Goal: Transaction & Acquisition: Purchase product/service

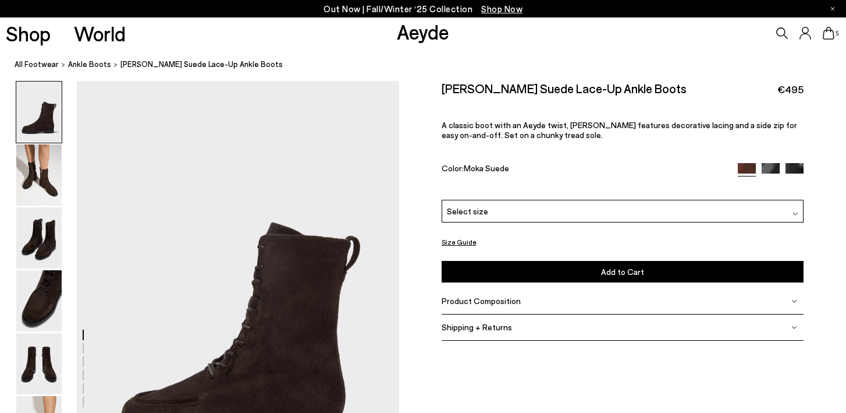
click at [469, 211] on span "Select size" at bounding box center [467, 211] width 41 height 12
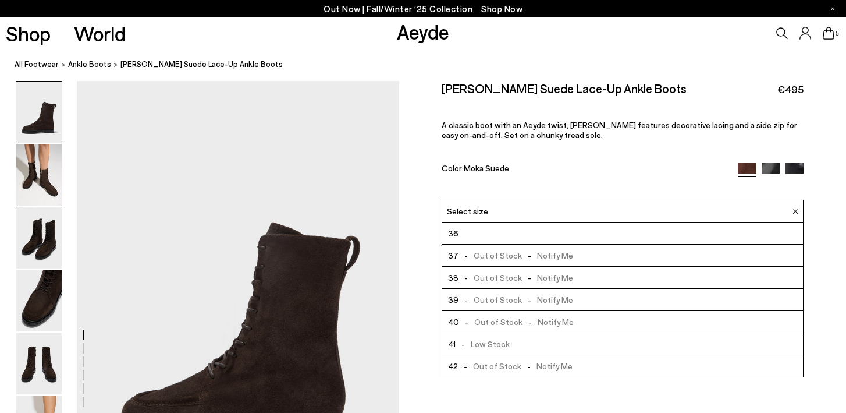
click at [40, 181] on img at bounding box center [38, 174] width 45 height 61
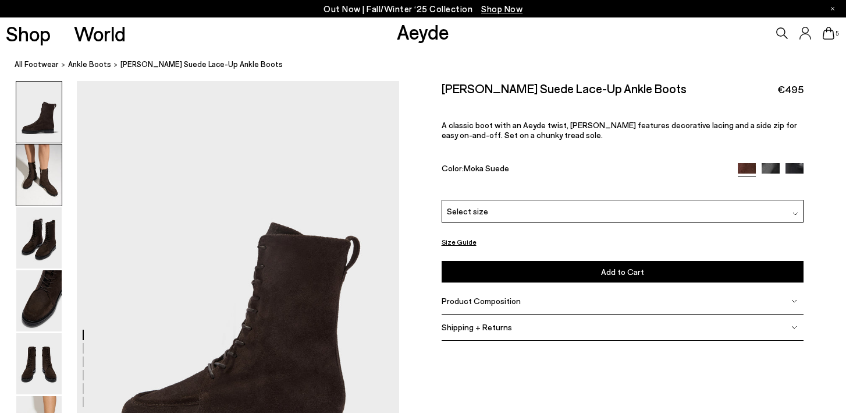
scroll to position [432, 0]
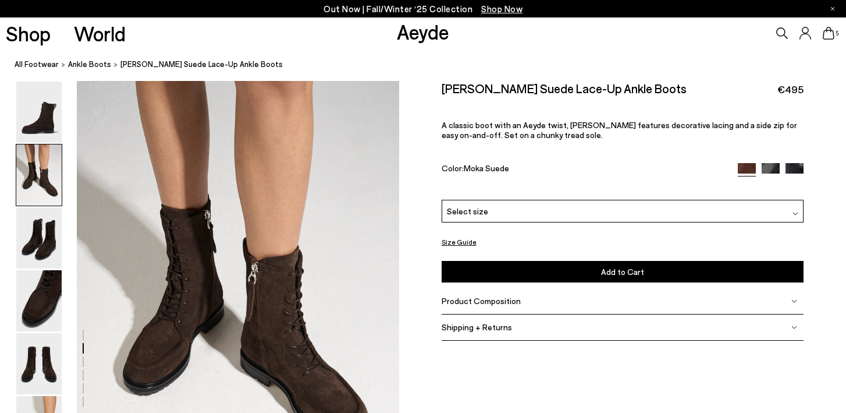
click at [774, 166] on img at bounding box center [771, 172] width 18 height 18
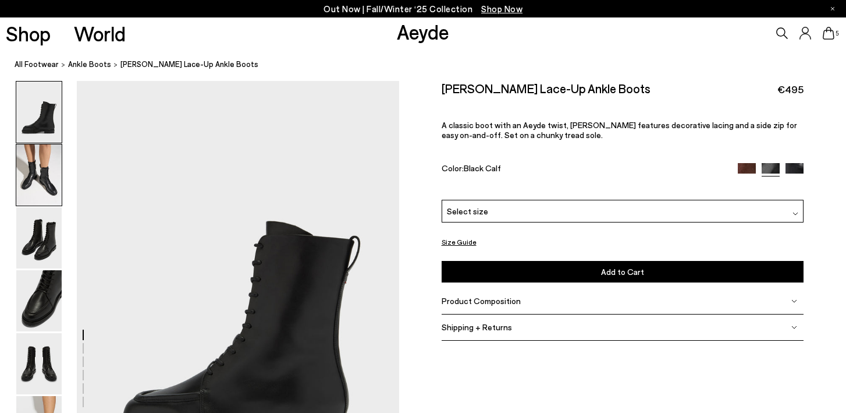
click at [49, 176] on img at bounding box center [38, 174] width 45 height 61
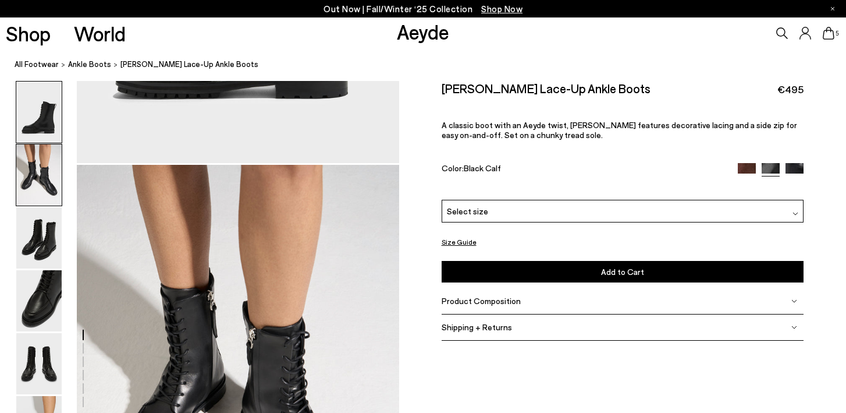
scroll to position [432, 0]
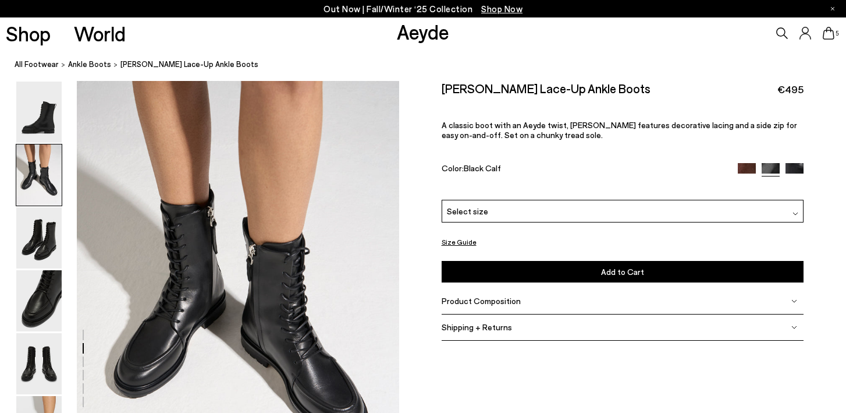
click at [467, 211] on span "Select size" at bounding box center [467, 211] width 41 height 12
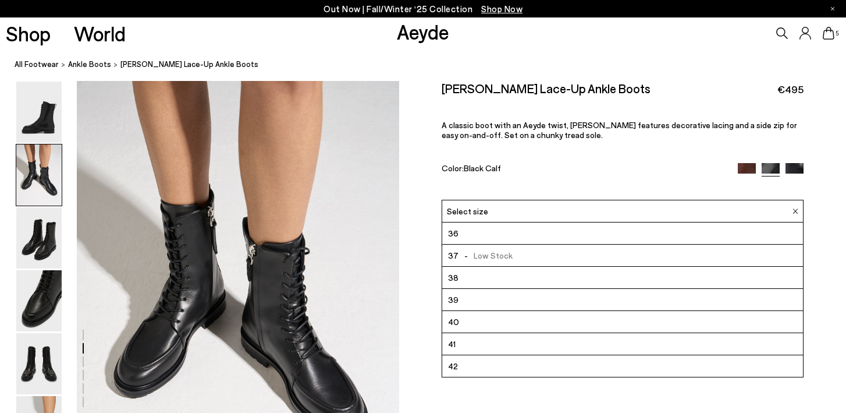
click at [550, 179] on div "Tate Lace-Up Ankle Boots €495 A classic boot with an Aeyde twist, Tate features…" at bounding box center [623, 140] width 363 height 119
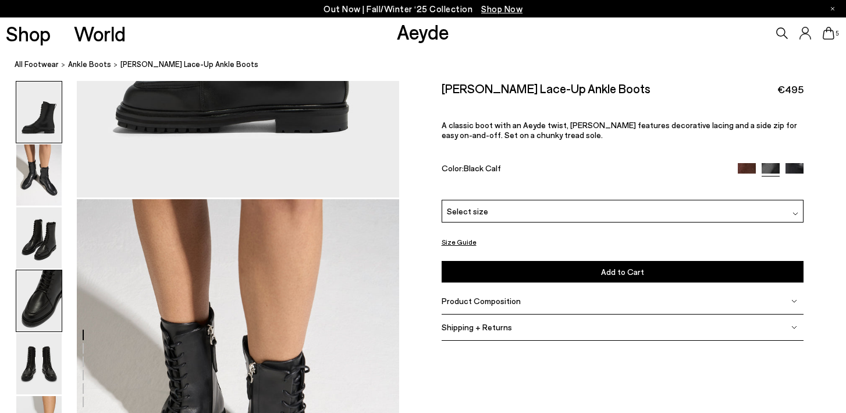
scroll to position [313, 0]
